Goal: Task Accomplishment & Management: Use online tool/utility

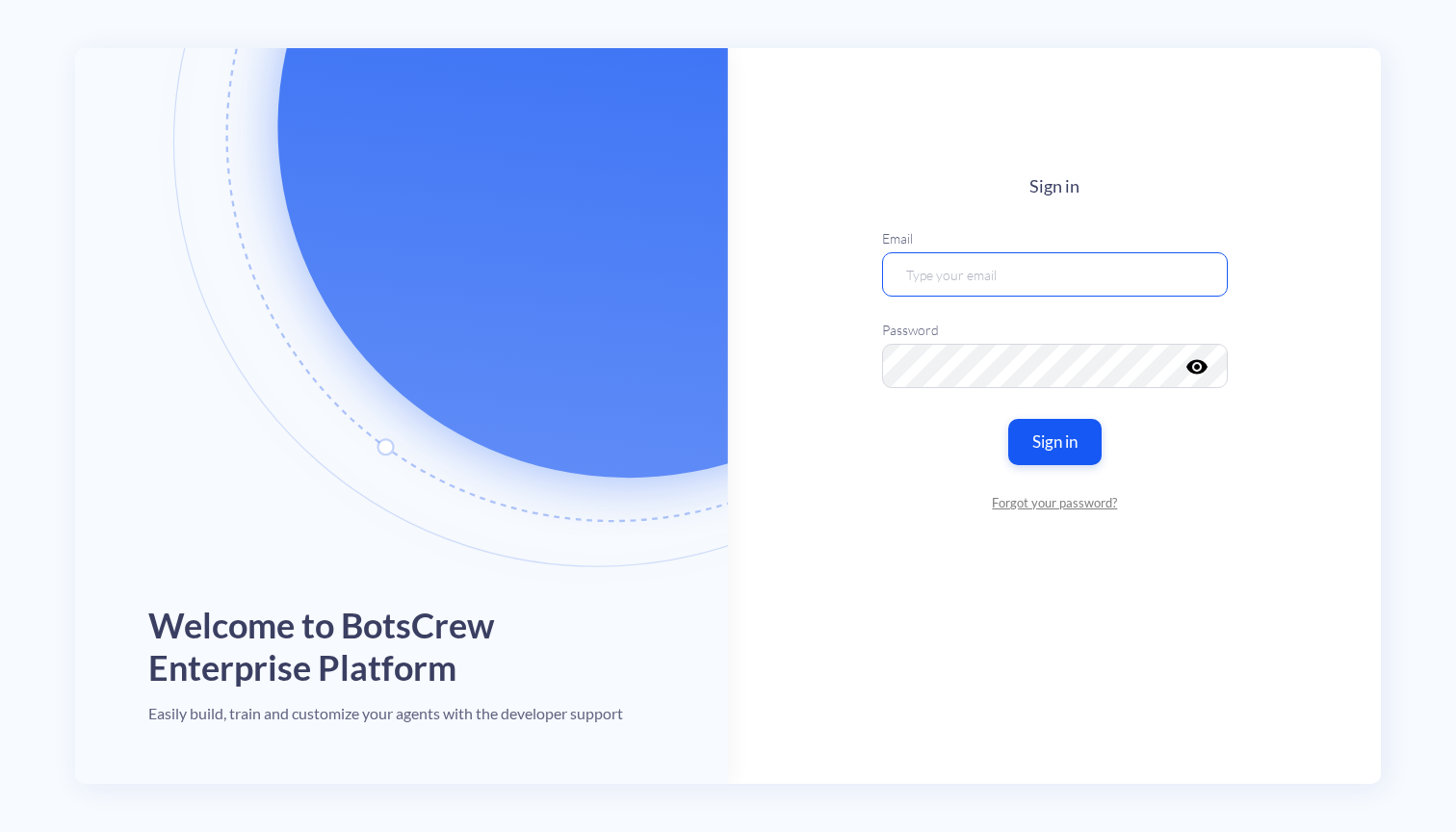
type input "[EMAIL_ADDRESS][DOMAIN_NAME]"
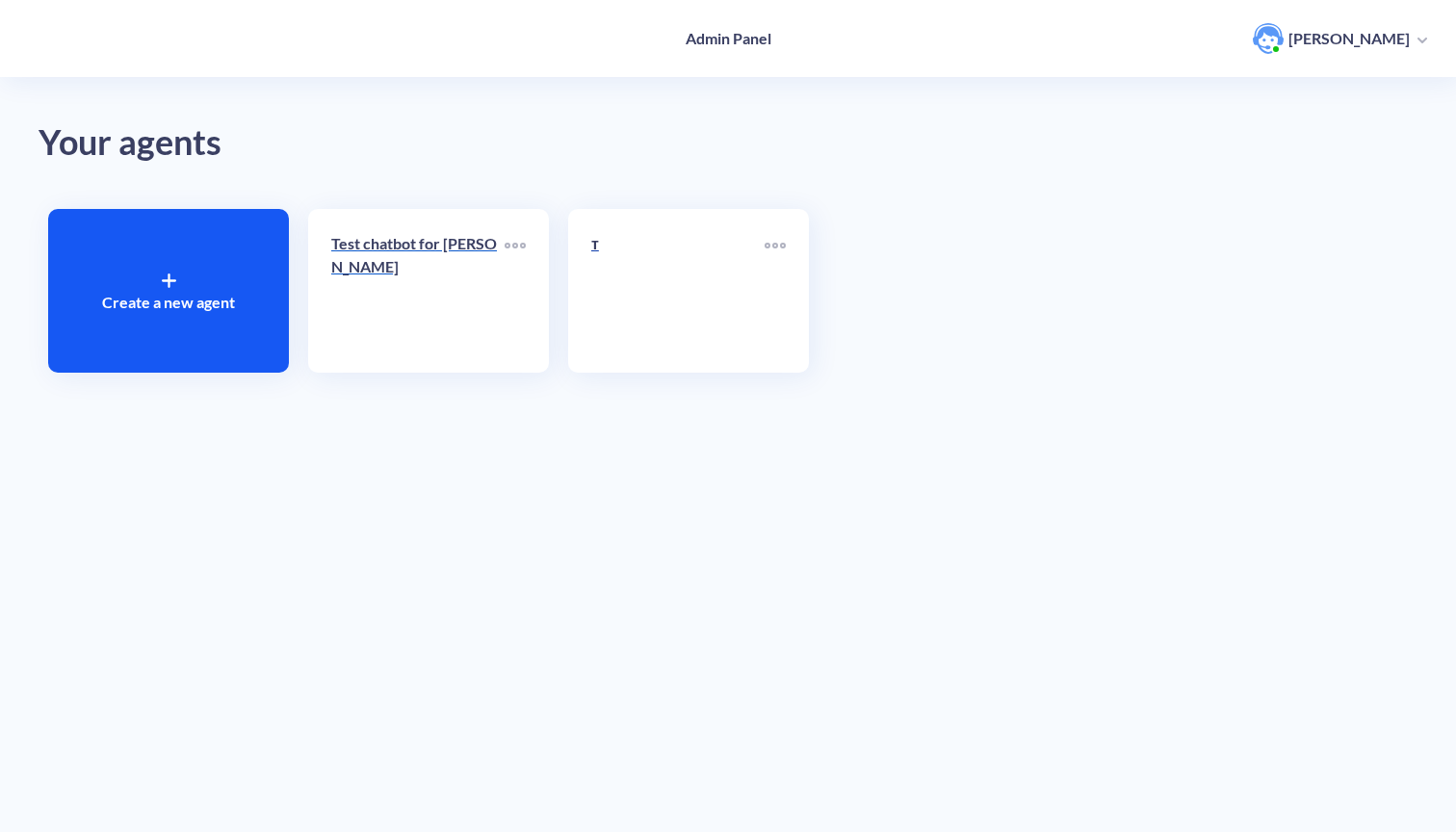
click at [431, 301] on link "Test chatbot for [PERSON_NAME]" at bounding box center [417, 291] width 173 height 118
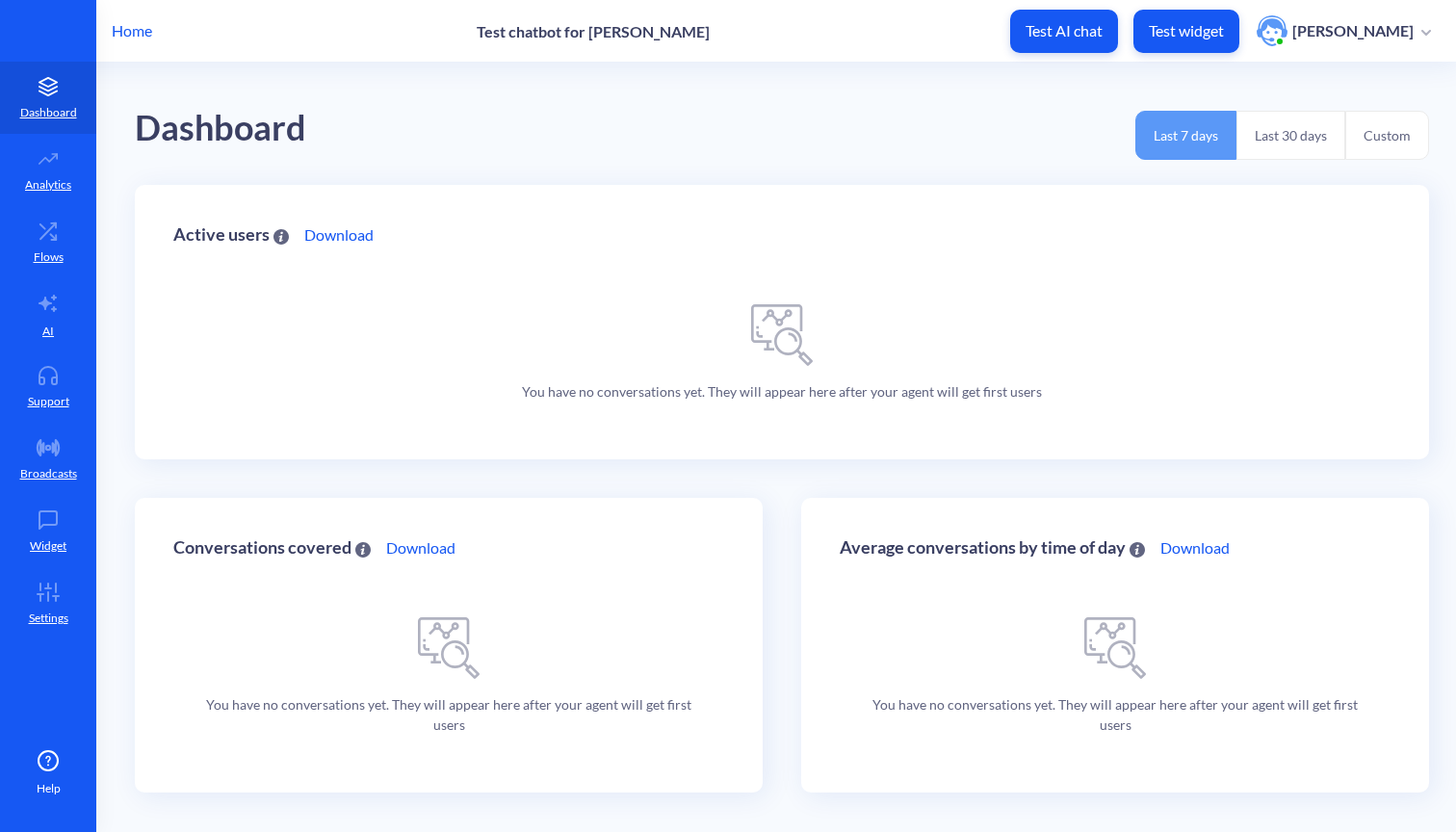
click at [717, 88] on div "Dashboard Last 7 days Last 30 days Custom" at bounding box center [781, 123] width 1293 height 122
click at [46, 181] on p "Analytics" at bounding box center [48, 184] width 47 height 17
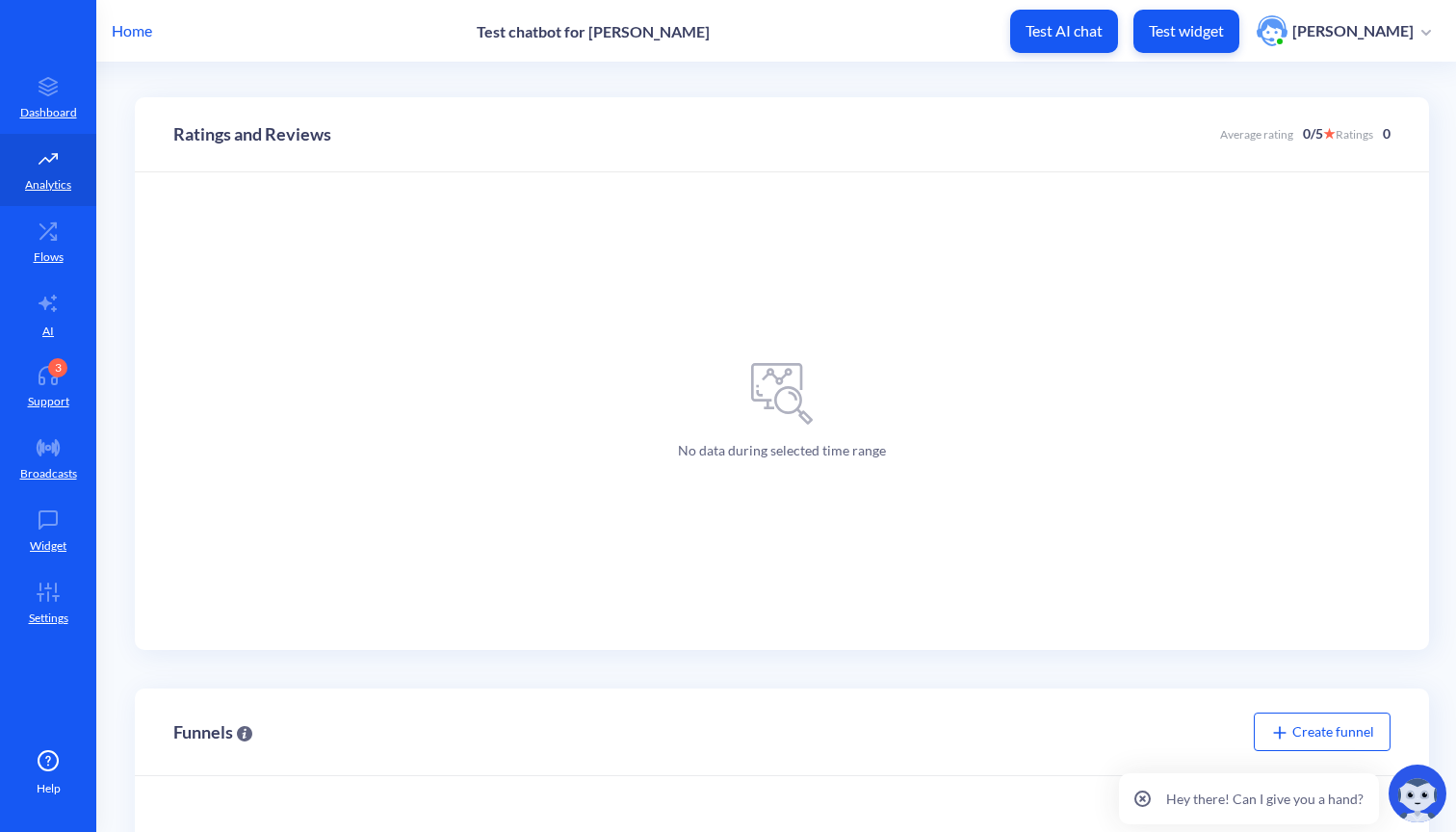
scroll to position [130, 0]
click at [30, 240] on icon at bounding box center [48, 230] width 39 height 19
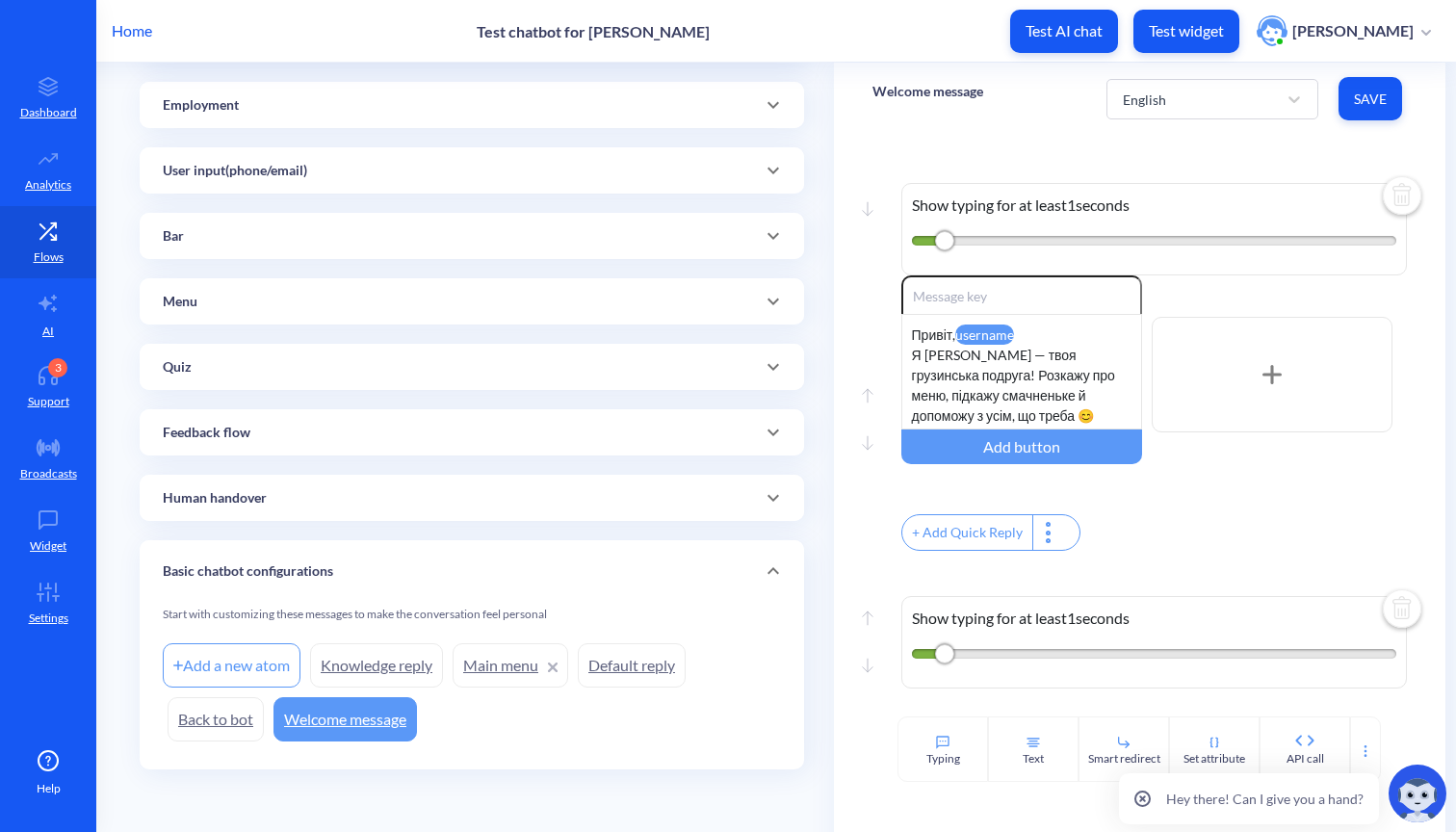
click at [769, 571] on icon at bounding box center [772, 570] width 23 height 23
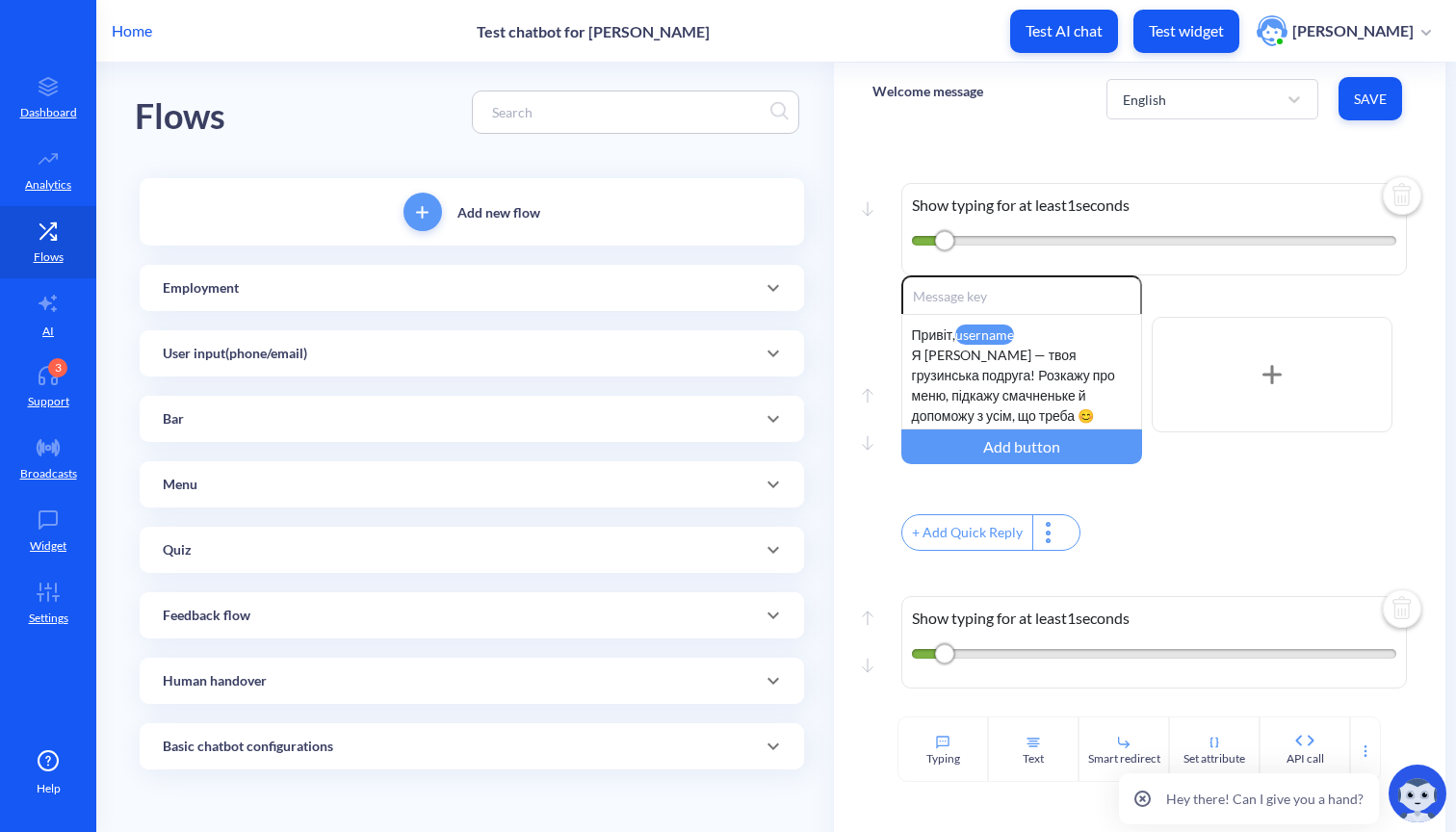
scroll to position [12, 0]
click at [521, 288] on div "Employment" at bounding box center [472, 289] width 618 height 20
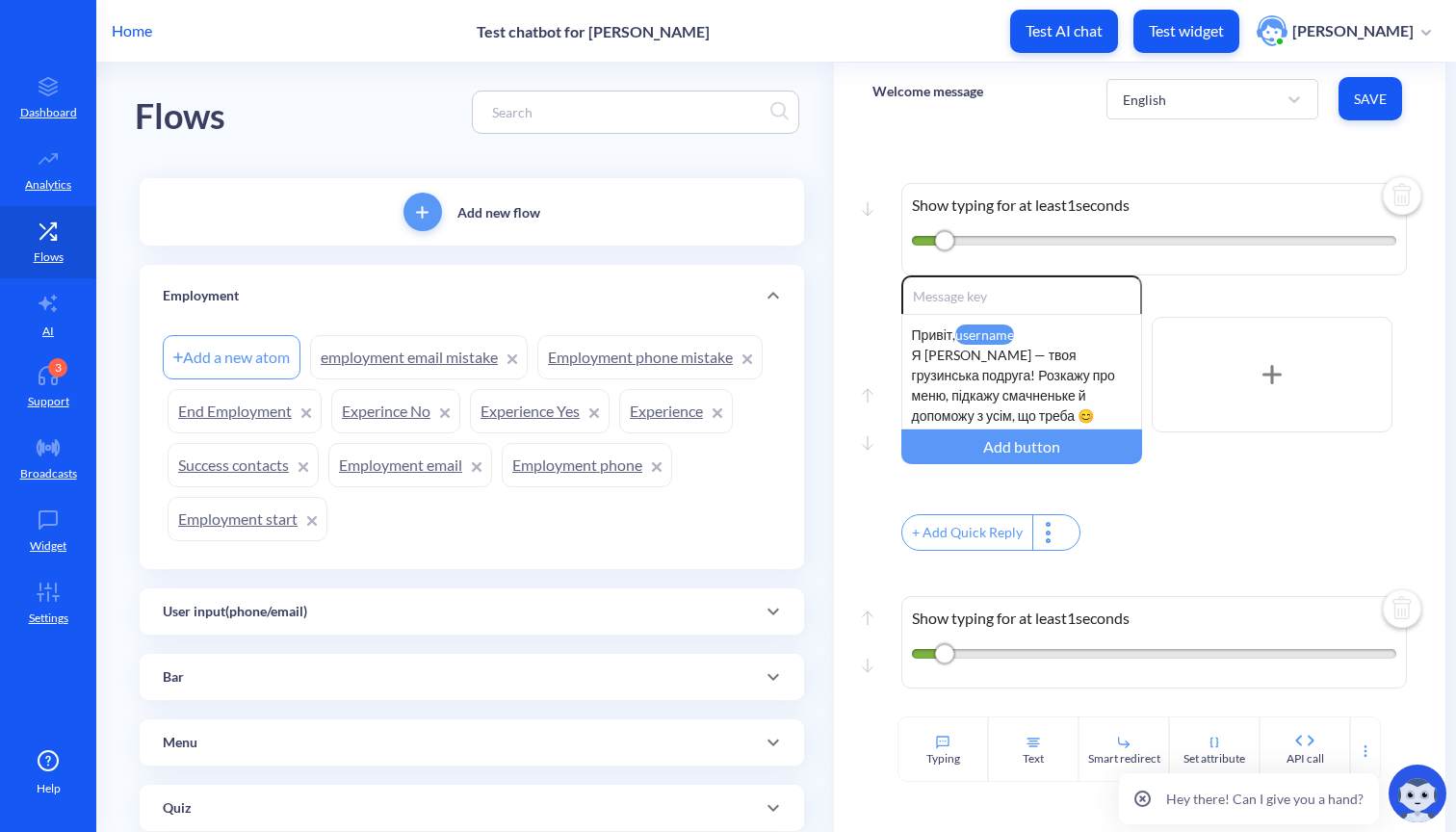
click at [526, 301] on div "Employment" at bounding box center [472, 296] width 618 height 20
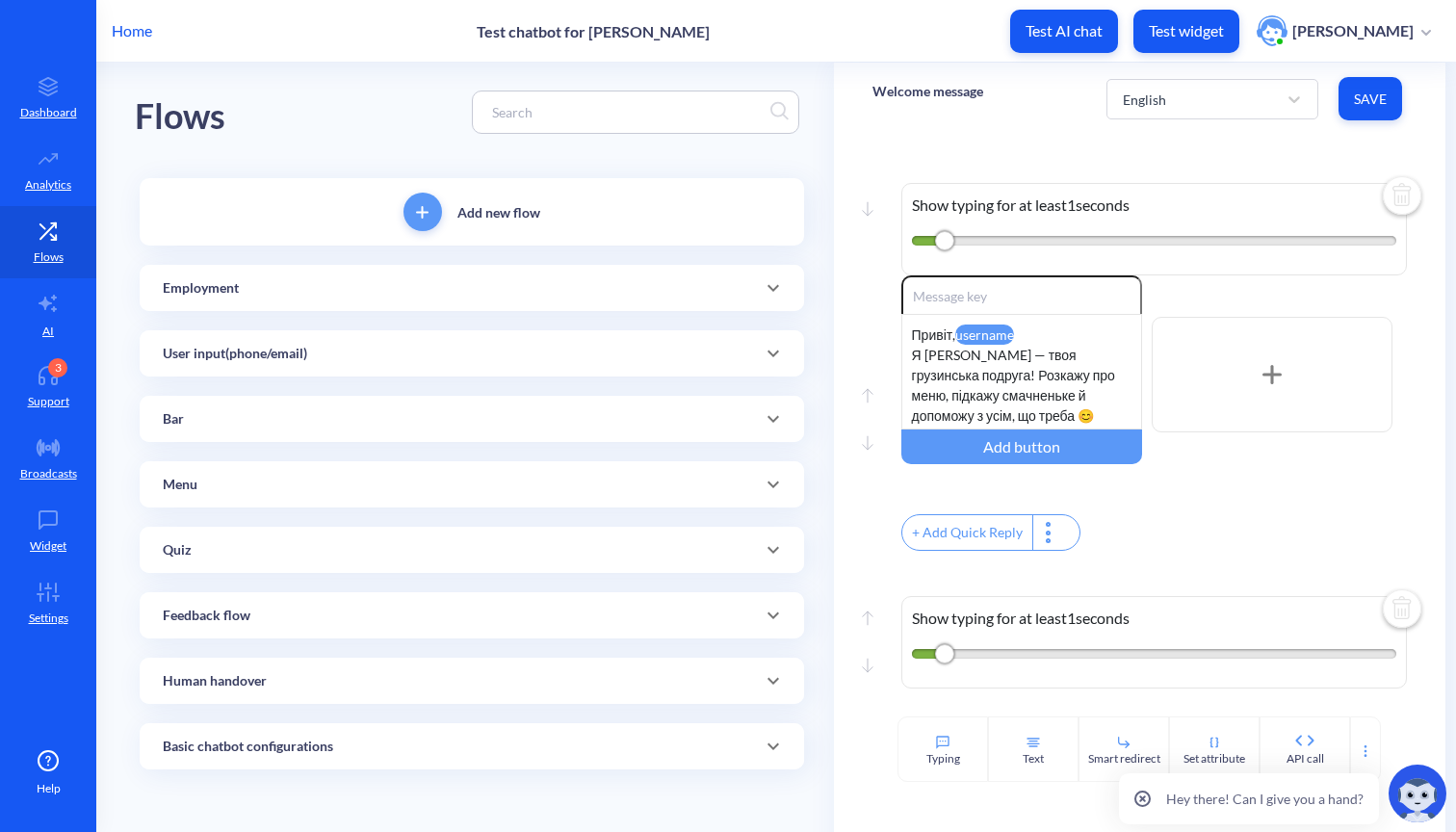
click at [504, 351] on div "User input(phone/email)" at bounding box center [472, 354] width 618 height 20
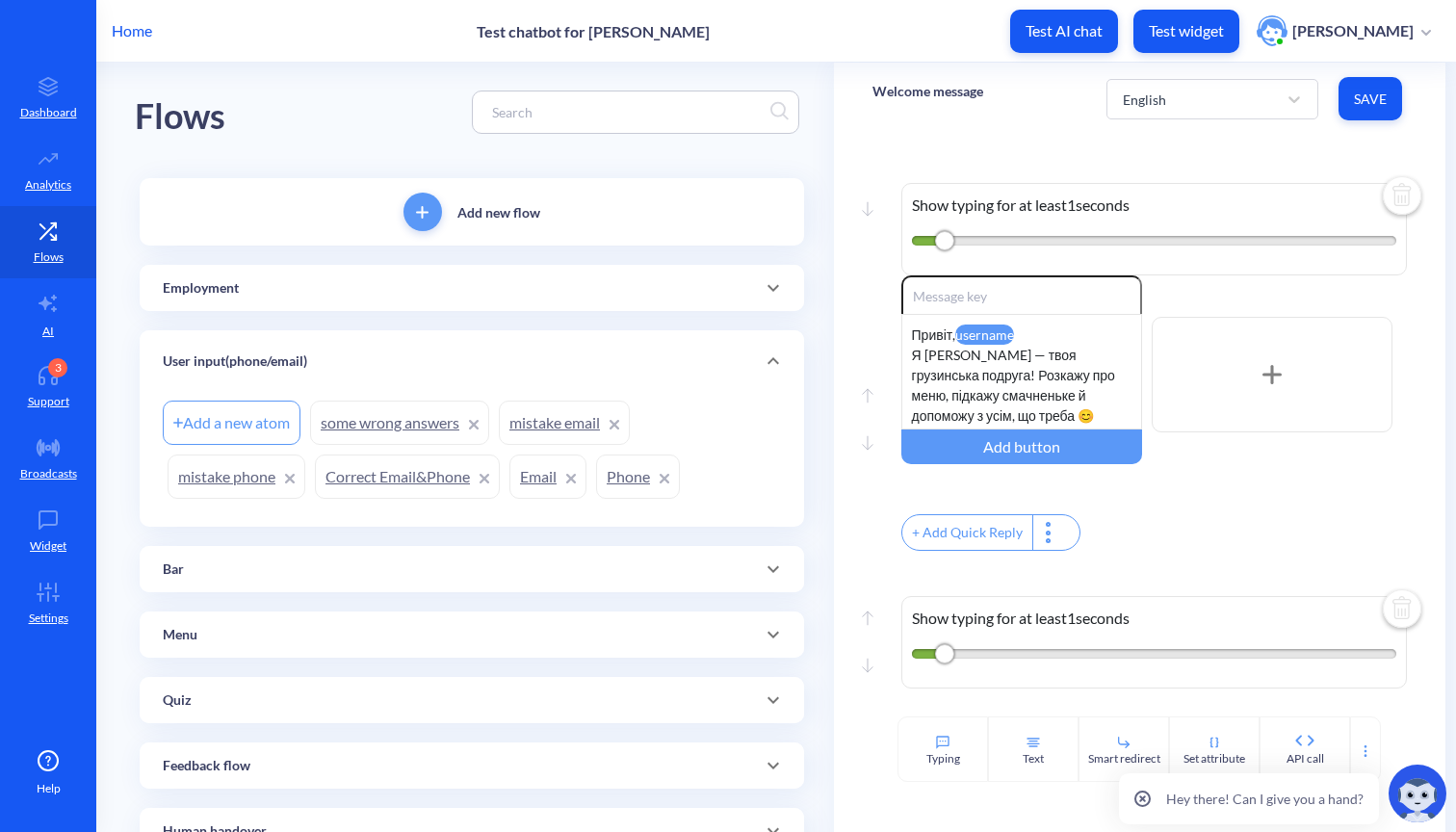
click at [496, 372] on div "User input(phone/email)" at bounding box center [472, 361] width 664 height 61
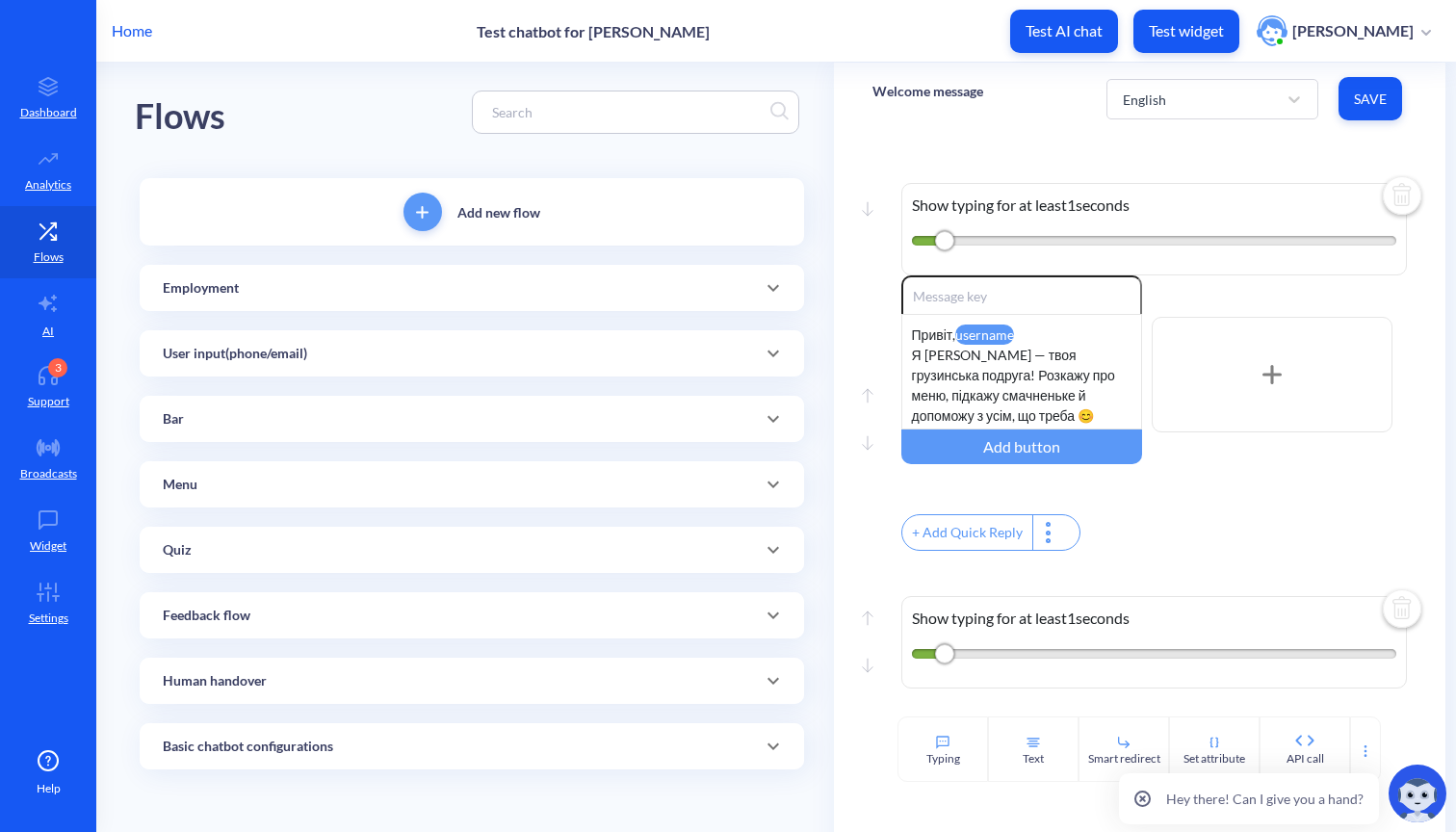
click at [483, 440] on div "Bar" at bounding box center [472, 418] width 664 height 47
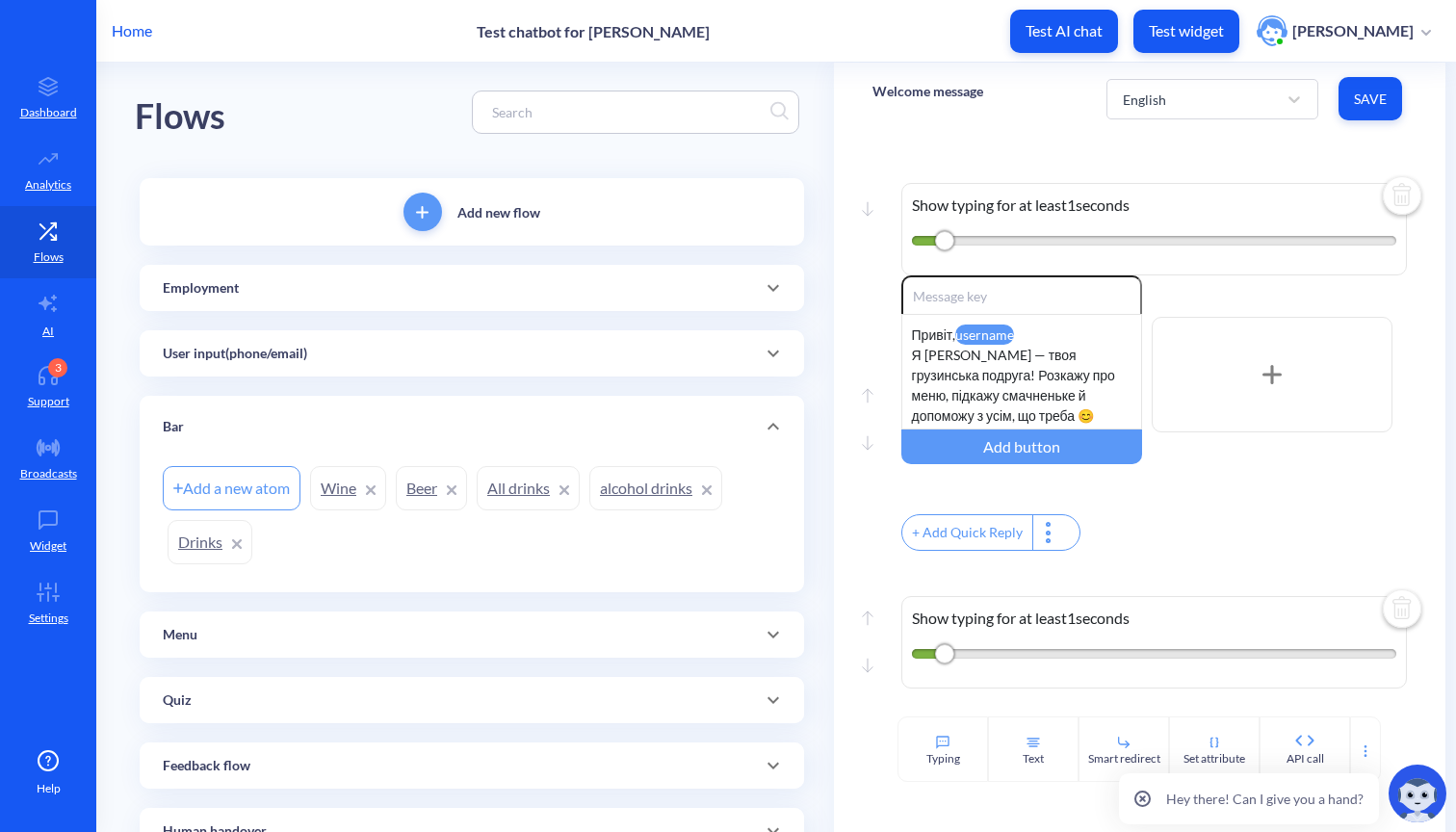
click at [476, 452] on div "Bar" at bounding box center [472, 426] width 664 height 61
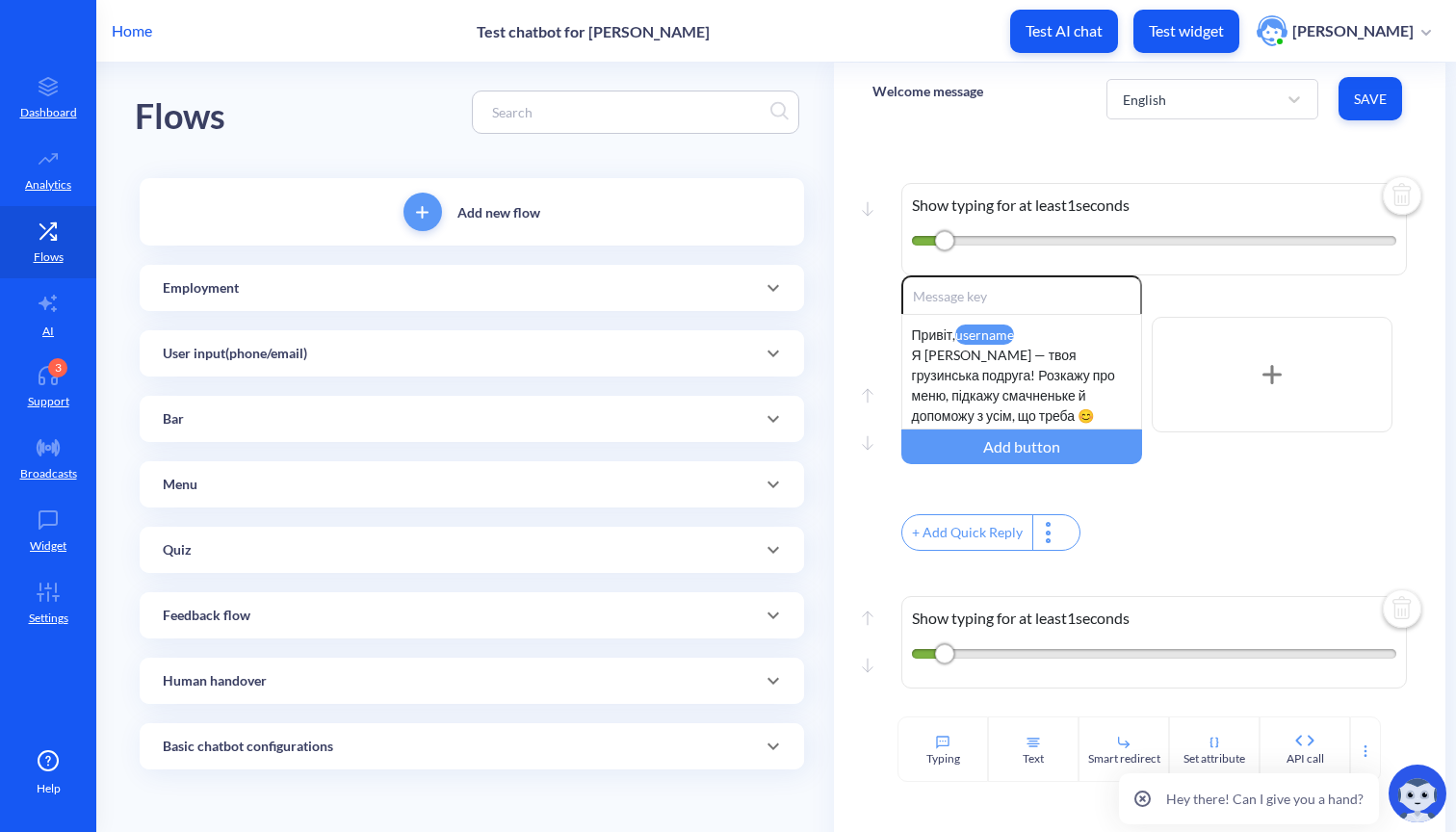
click at [441, 496] on div "Menu" at bounding box center [472, 484] width 664 height 47
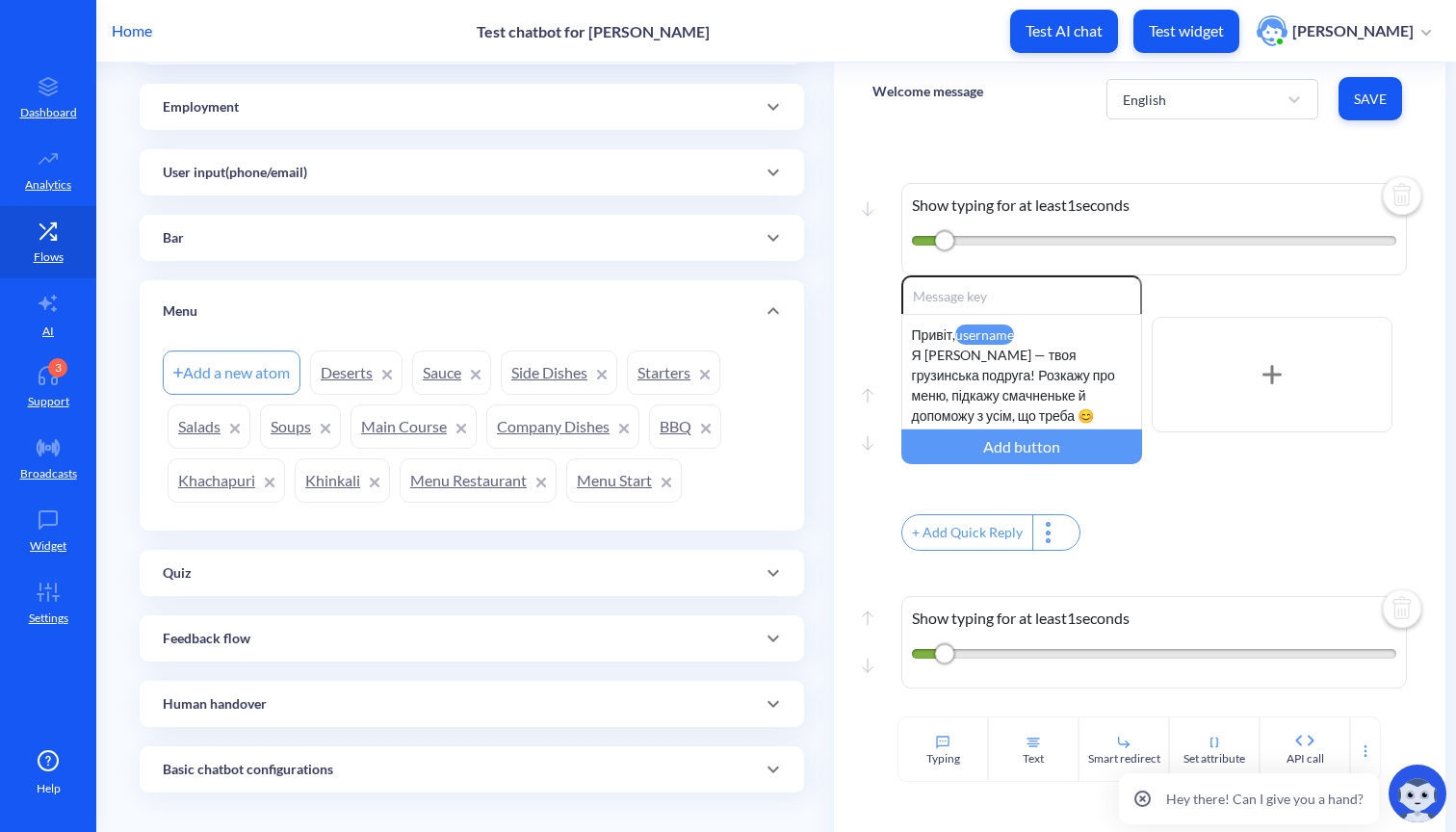
click at [426, 321] on div "Menu" at bounding box center [472, 311] width 664 height 61
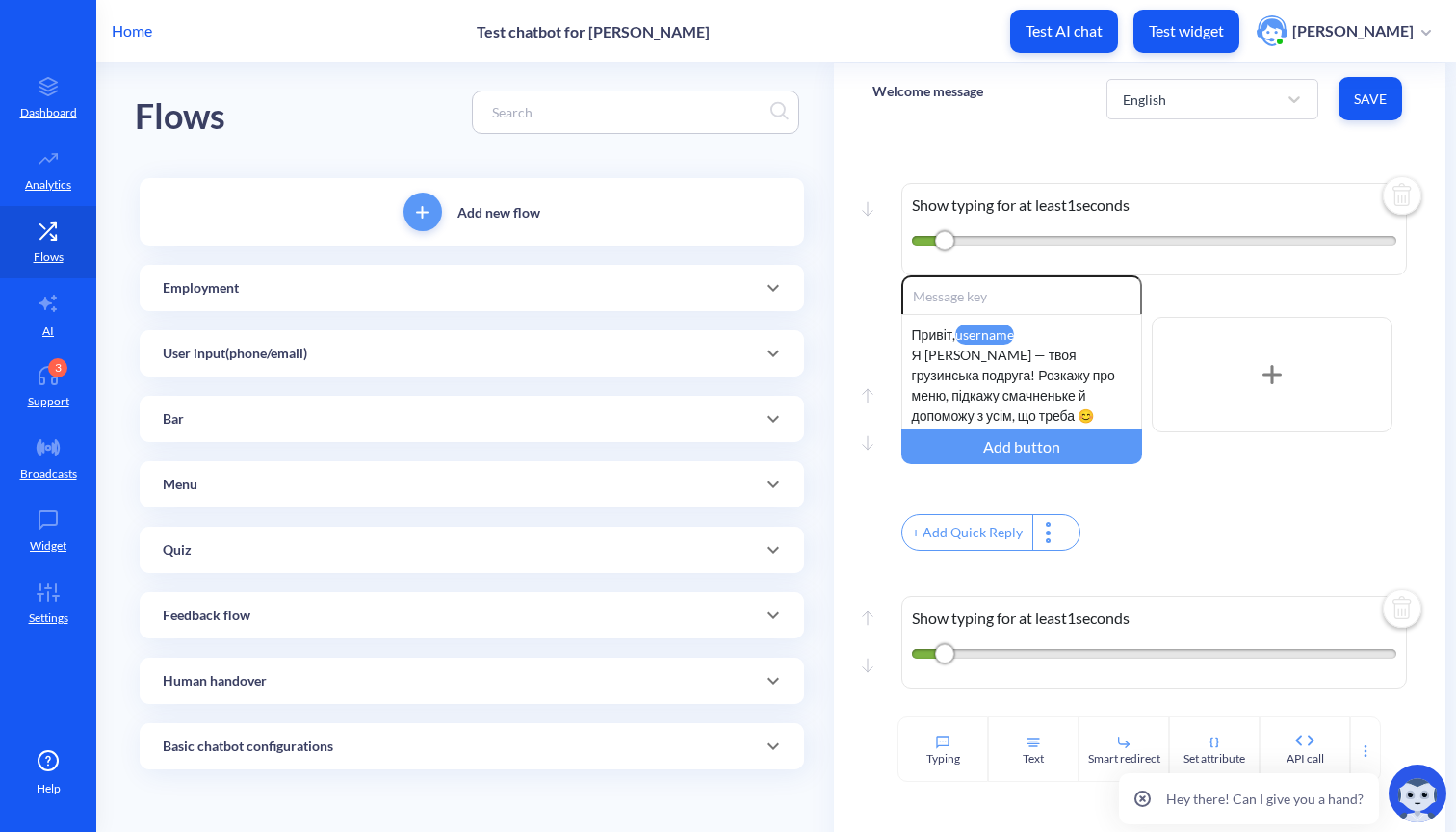
click at [405, 560] on div "Quiz" at bounding box center [472, 549] width 664 height 47
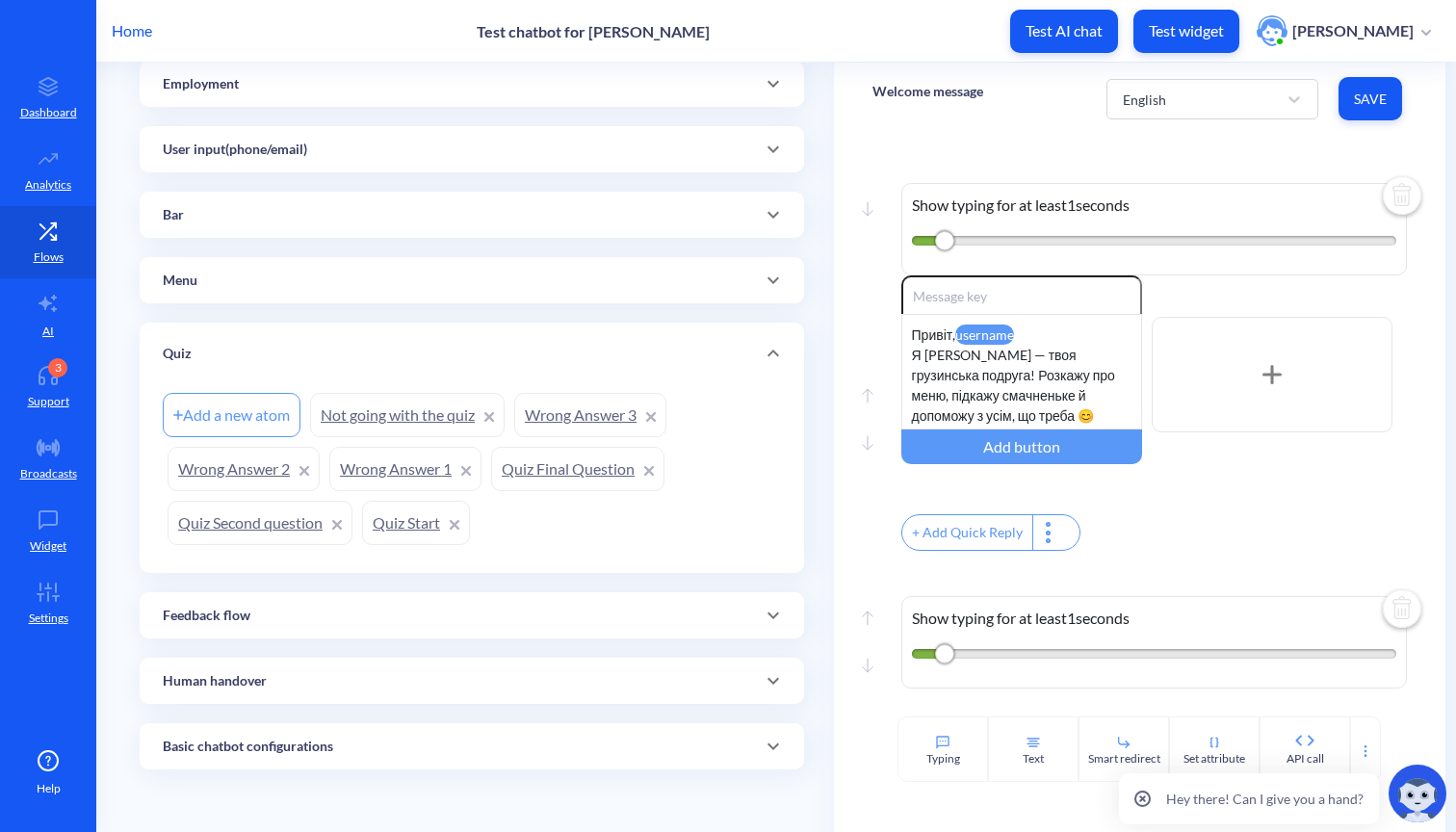
click at [410, 361] on div "Quiz" at bounding box center [472, 354] width 618 height 20
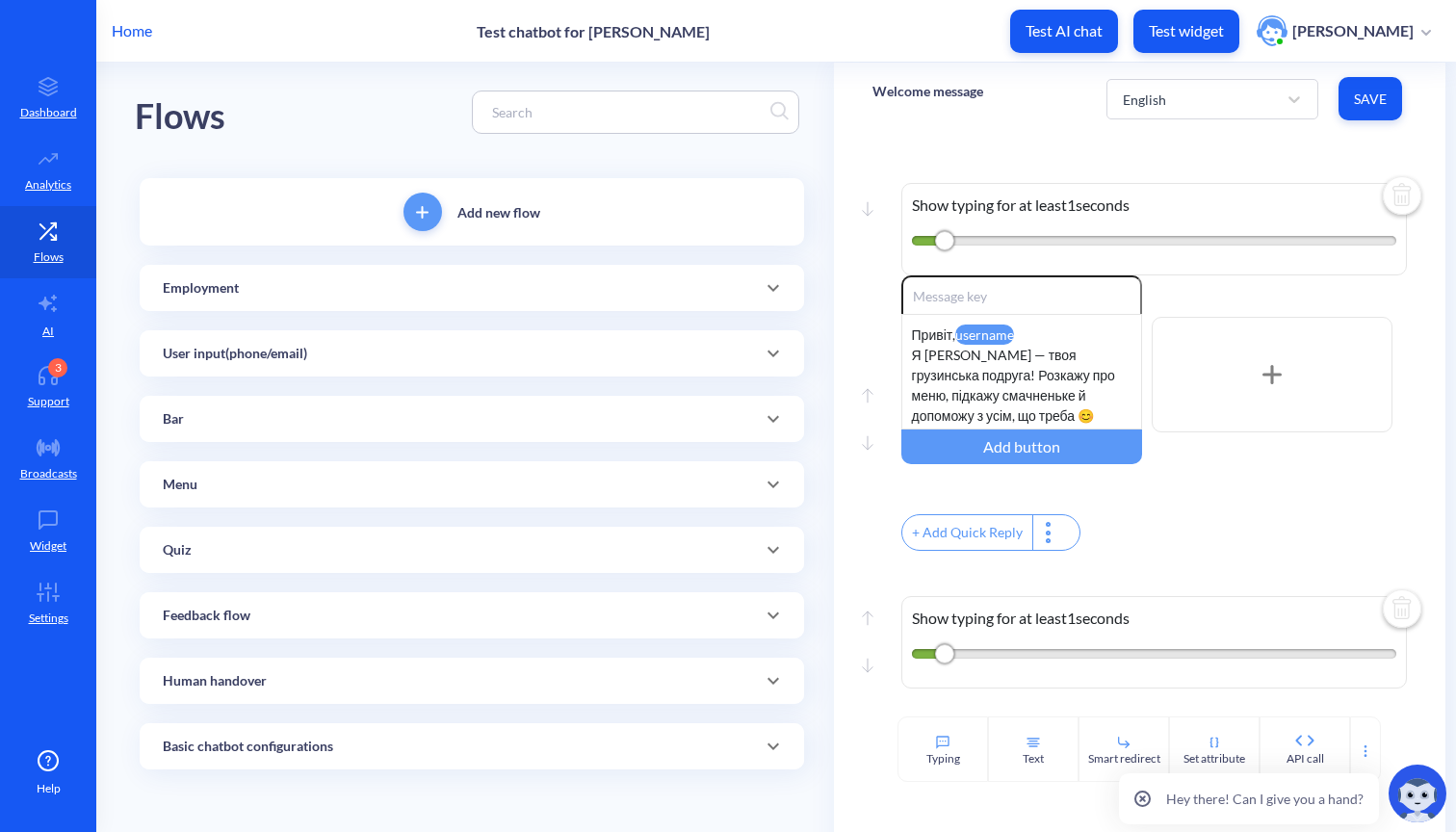
click at [412, 634] on div "Feedback flow" at bounding box center [472, 615] width 664 height 47
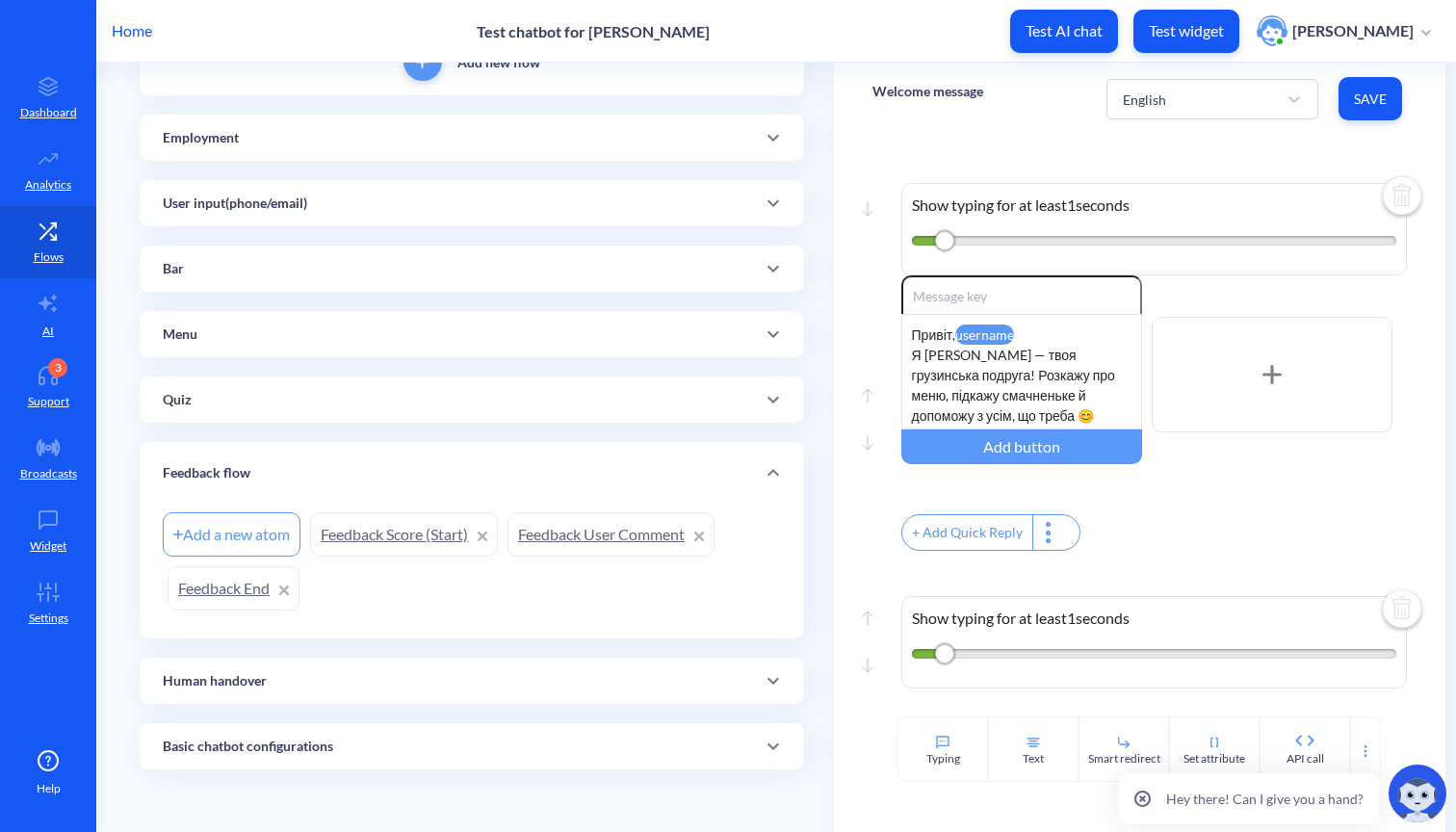
click at [377, 476] on div "Feedback flow" at bounding box center [472, 473] width 618 height 20
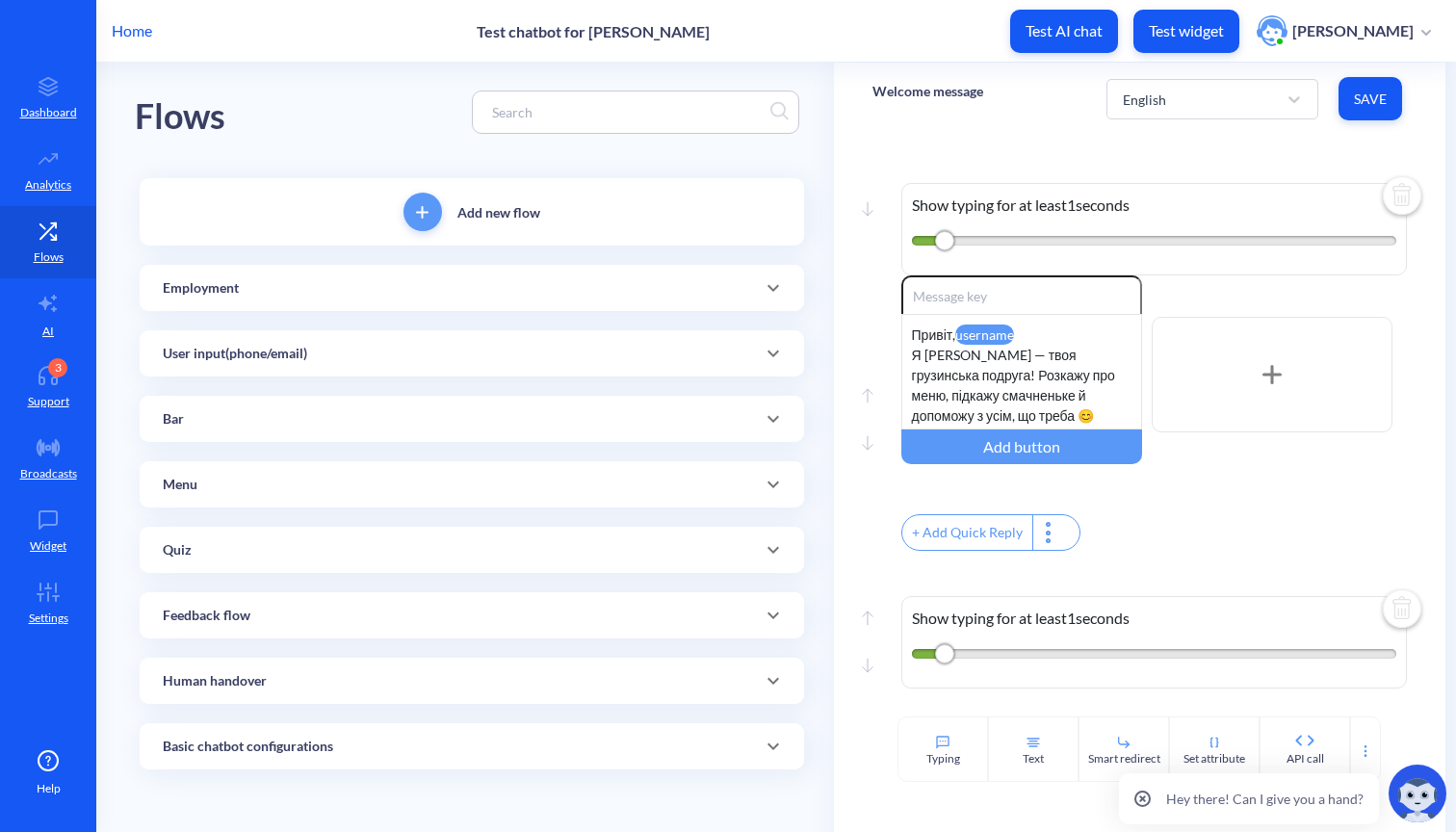
click at [390, 684] on div "Human handover" at bounding box center [472, 681] width 618 height 20
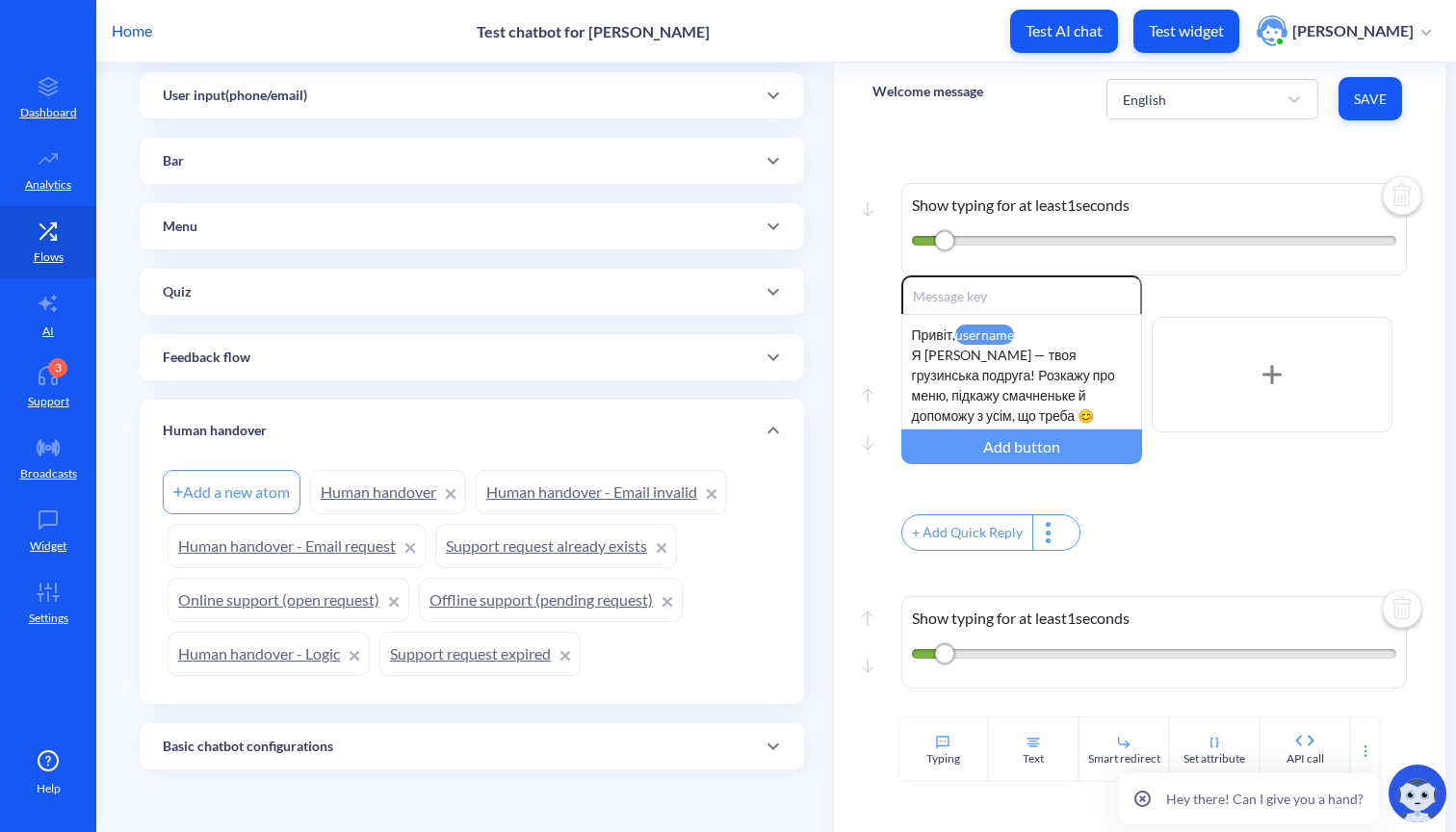
click at [395, 439] on div "Human handover" at bounding box center [472, 430] width 618 height 20
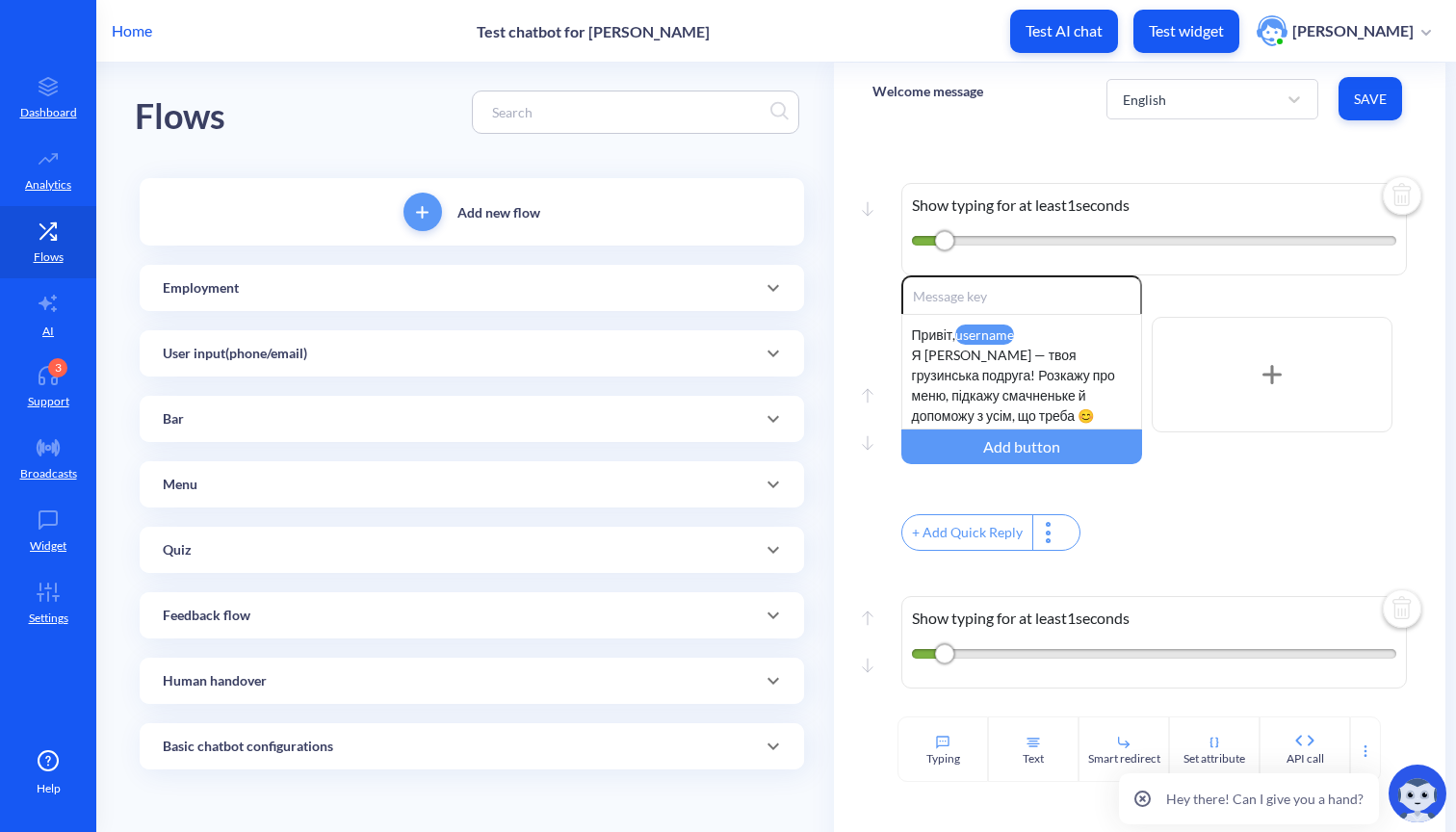
scroll to position [0, 0]
click at [596, 126] on div at bounding box center [635, 112] width 327 height 44
click at [595, 116] on input at bounding box center [626, 112] width 287 height 22
click at [918, 178] on div "Move down Show typing for at least 1 seconds" at bounding box center [1139, 224] width 534 height 102
click at [976, 328] on attr "username" at bounding box center [984, 334] width 58 height 20
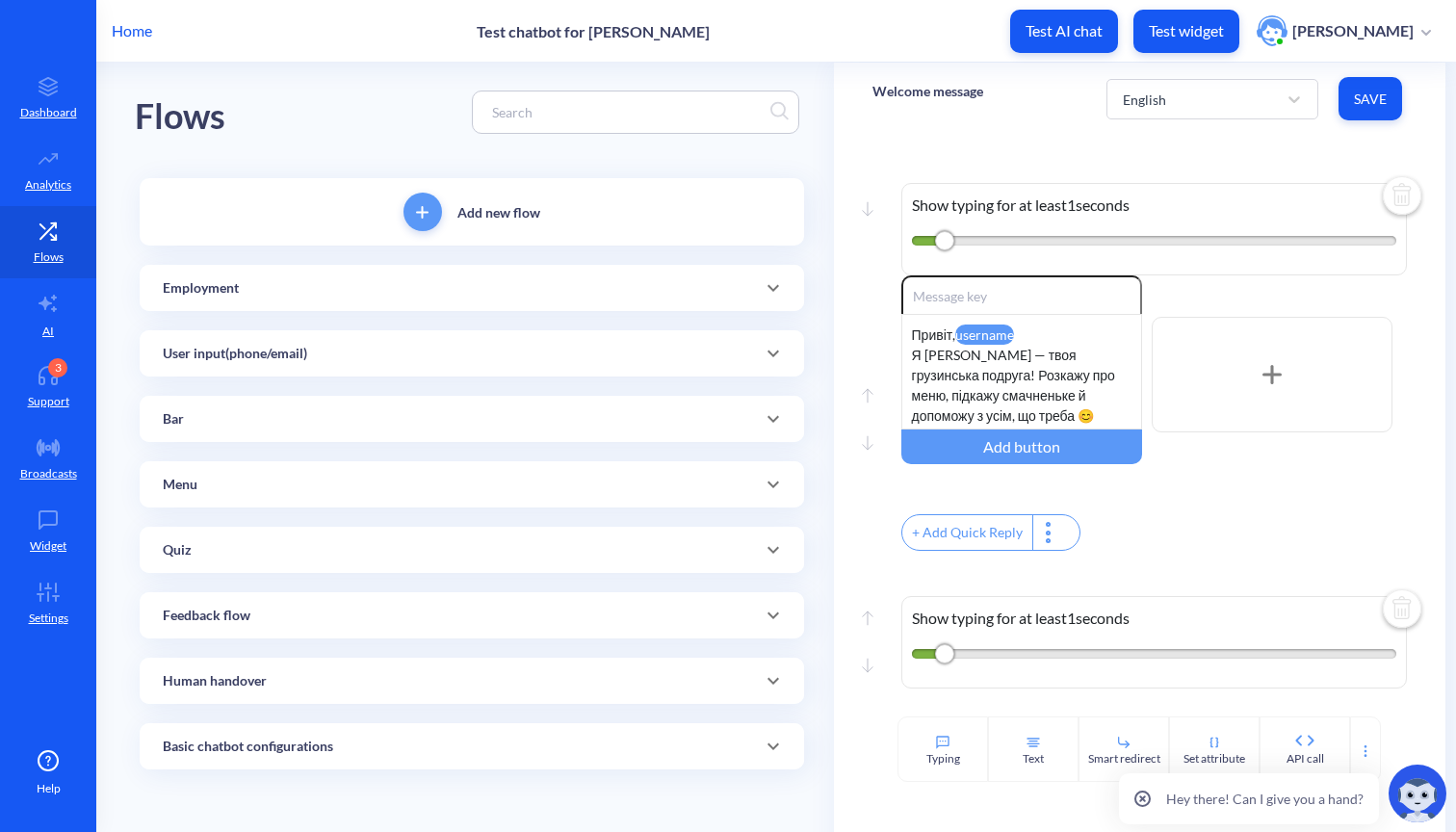
scroll to position [57, 0]
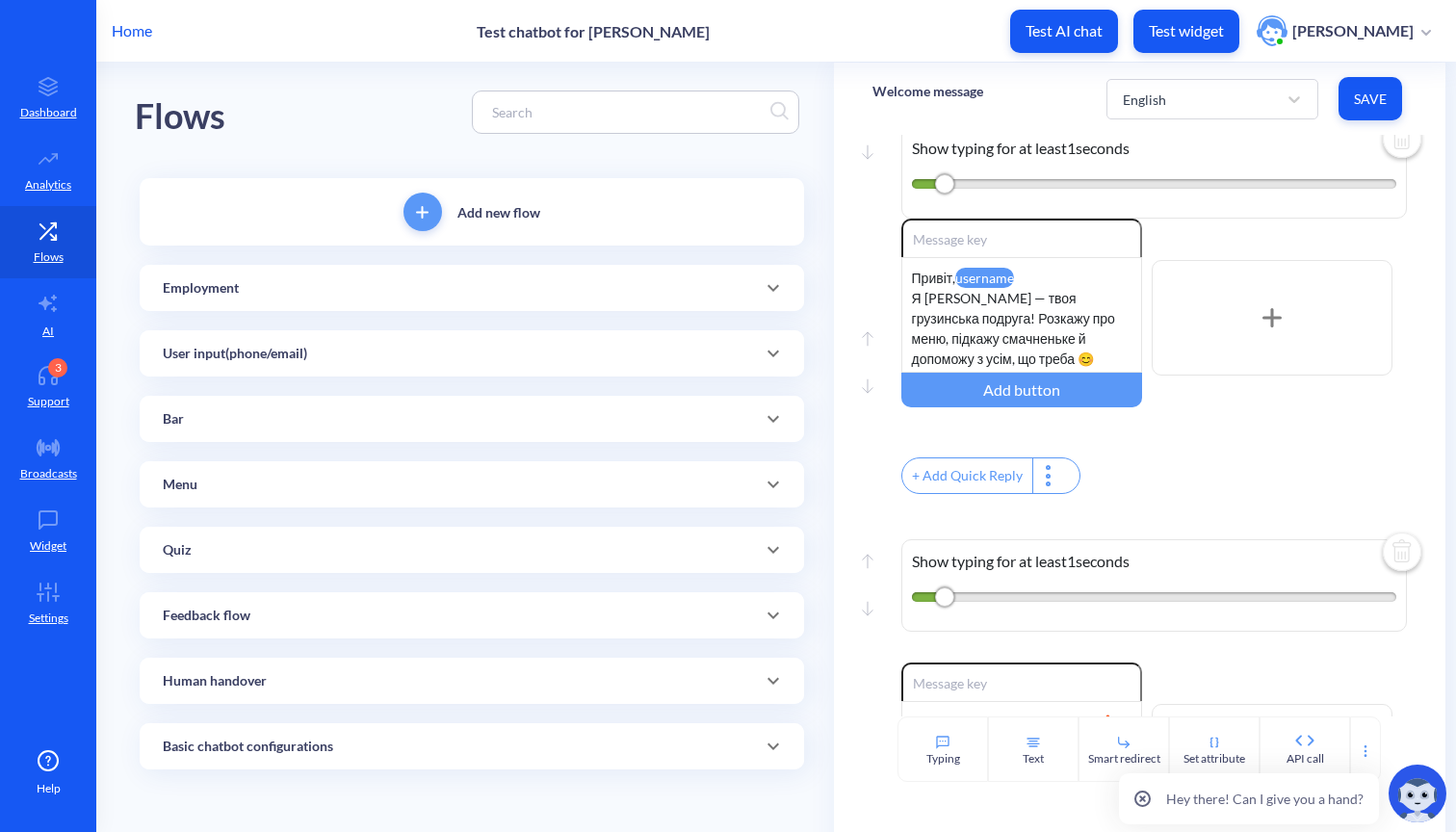
click at [993, 485] on div "+ Add Quick Reply" at bounding box center [966, 475] width 130 height 35
click at [971, 485] on input "text" at bounding box center [1000, 474] width 198 height 35
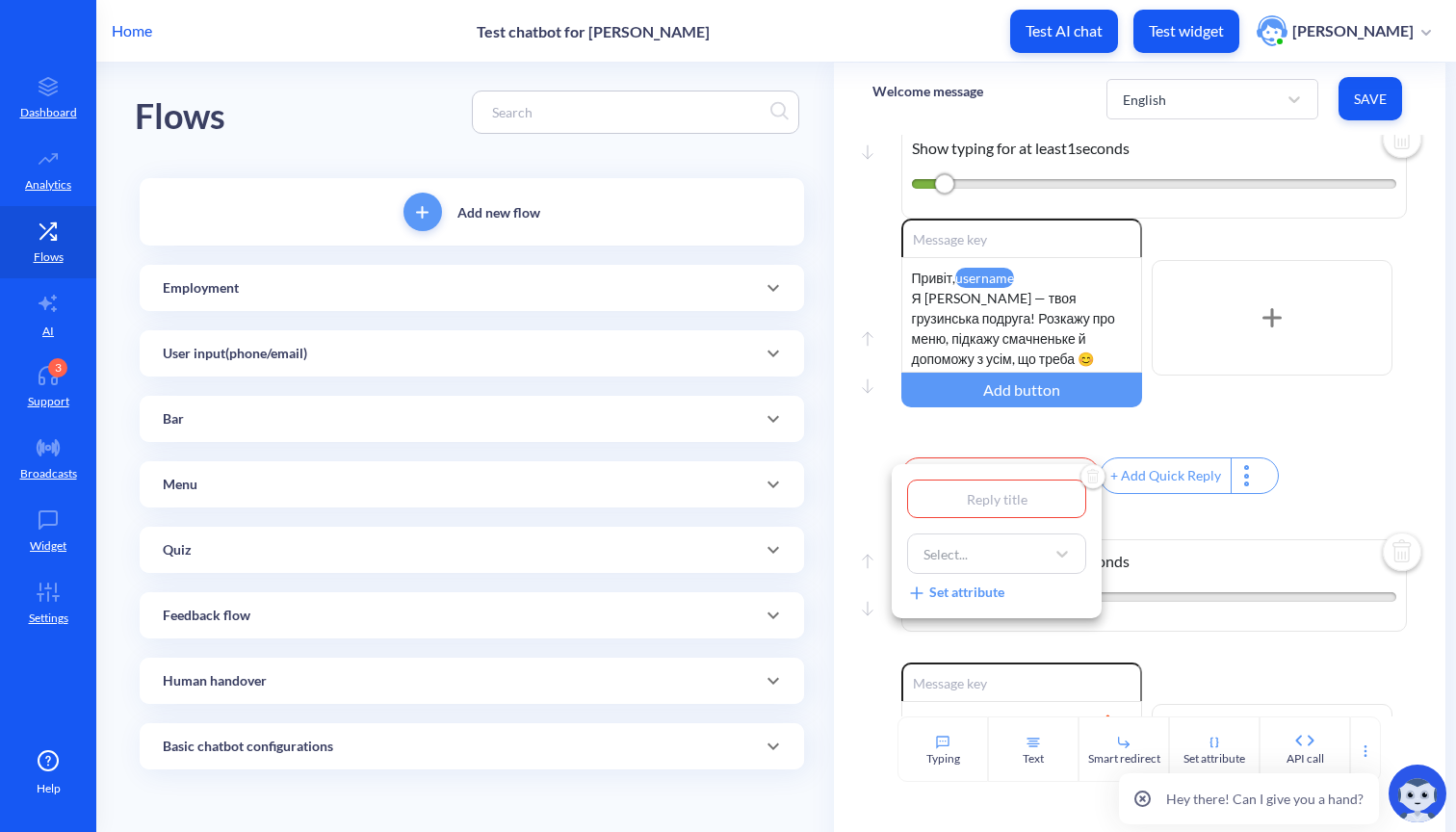
click at [1086, 472] on img "Delete" at bounding box center [1092, 477] width 29 height 29
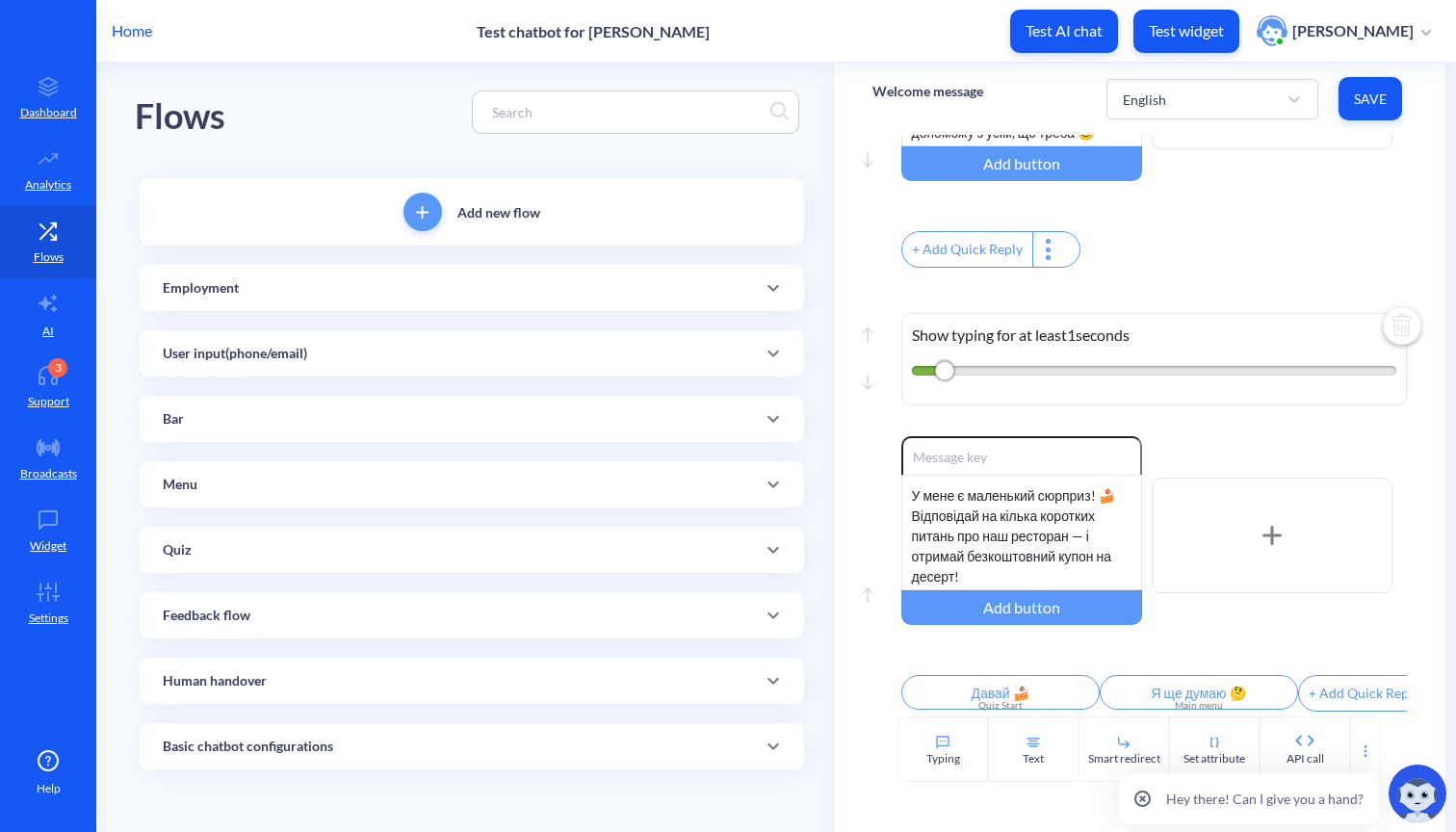
scroll to position [308, 0]
click at [39, 330] on link "AI" at bounding box center [48, 314] width 96 height 72
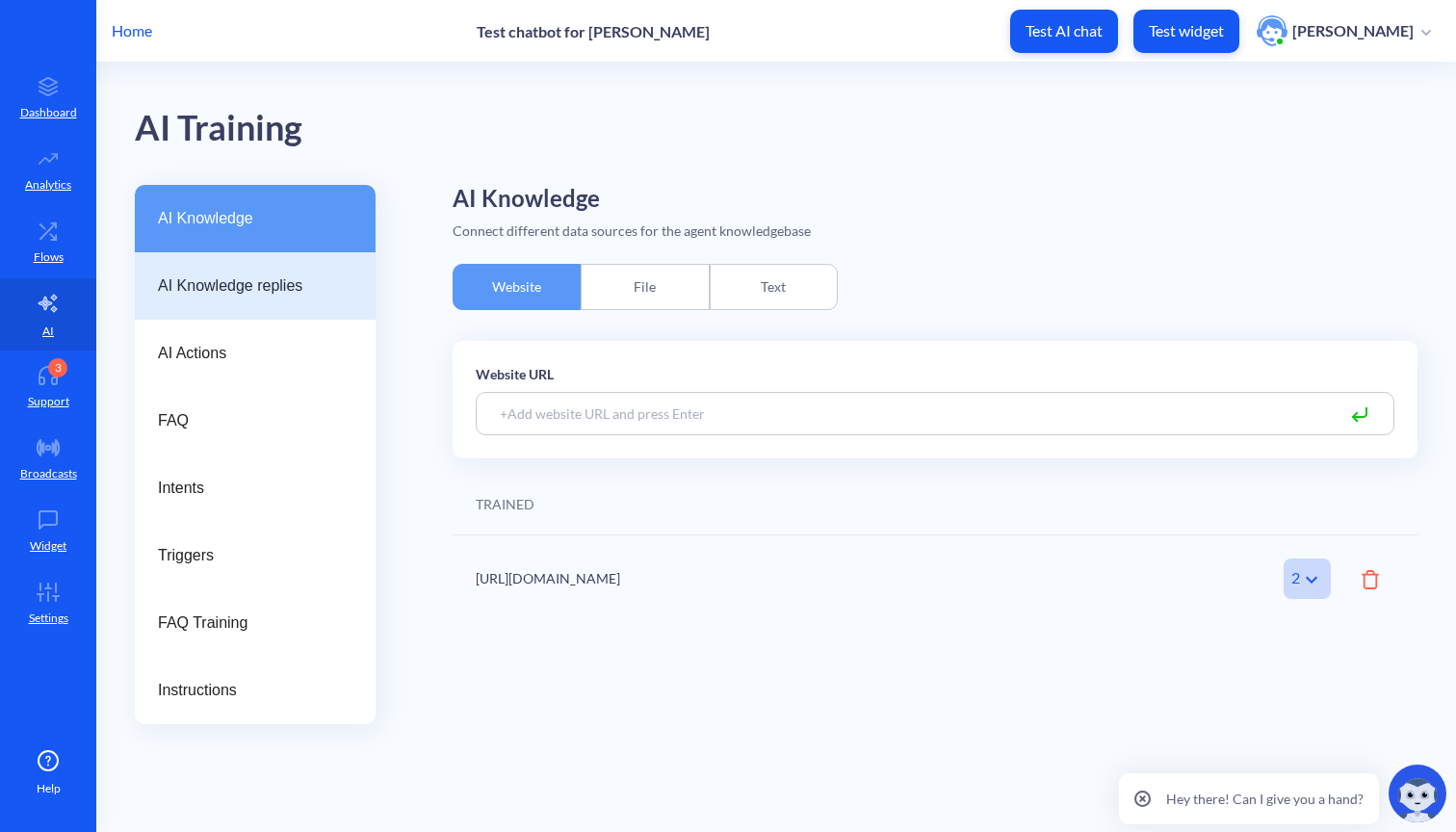
click at [302, 288] on span "AI Knowledge replies" at bounding box center [247, 286] width 179 height 23
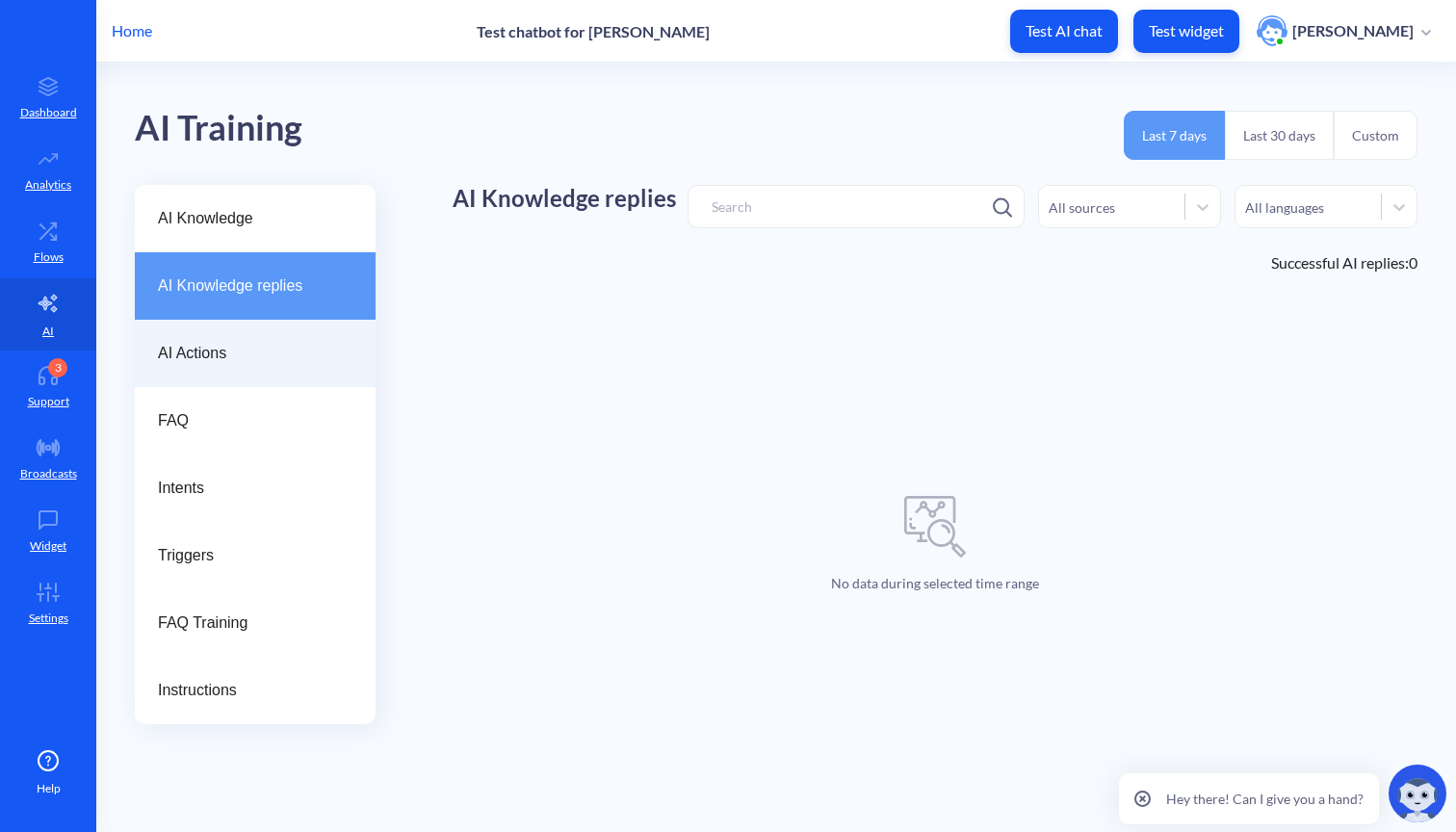
click at [294, 355] on span "AI Actions" at bounding box center [247, 353] width 179 height 23
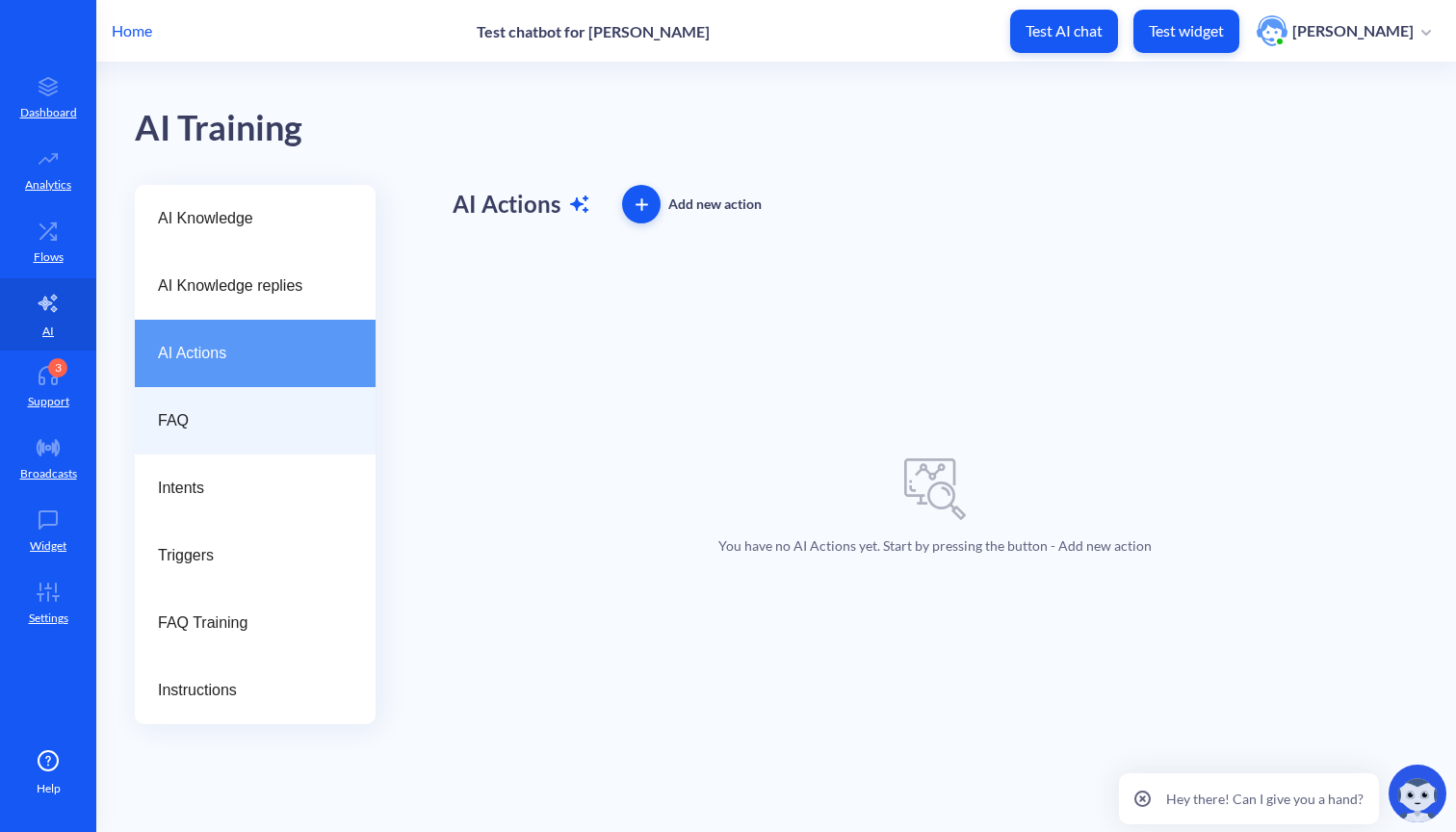
click at [330, 416] on span "FAQ" at bounding box center [247, 420] width 179 height 23
